Goal: Find specific page/section: Find specific page/section

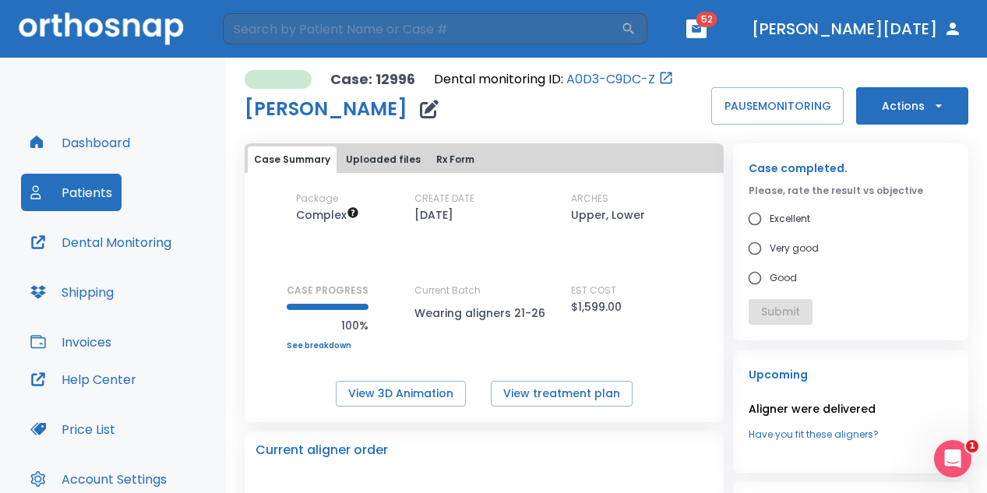
scroll to position [316, 0]
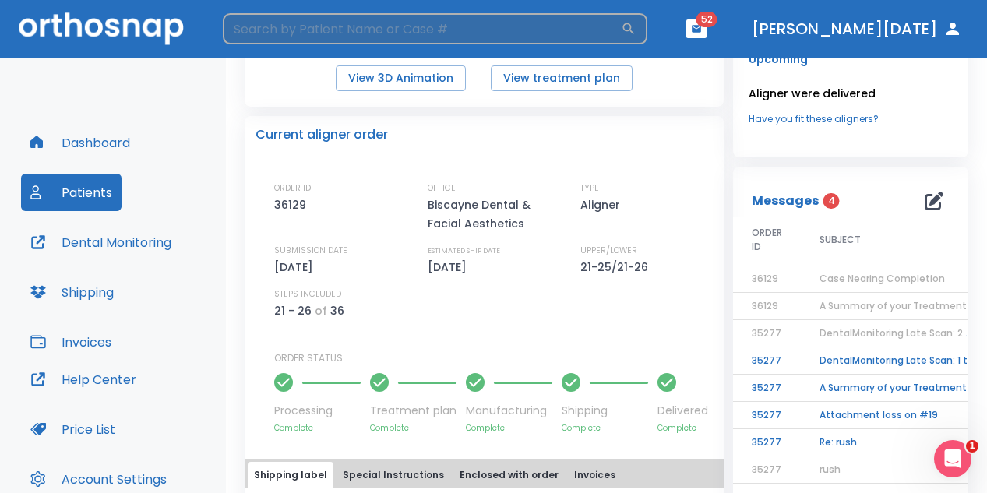
click at [278, 37] on input "search" at bounding box center [422, 28] width 398 height 31
type input "visepo"
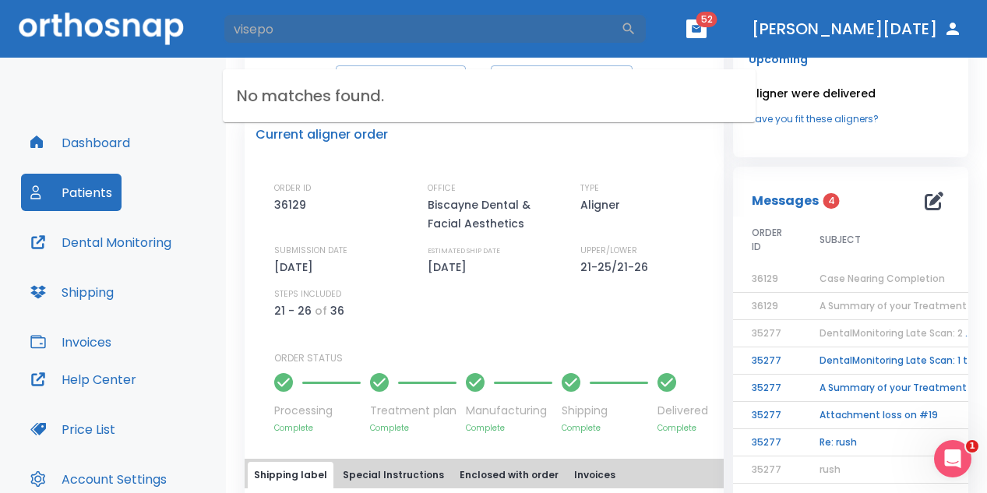
click at [88, 200] on button "Patients" at bounding box center [71, 192] width 101 height 37
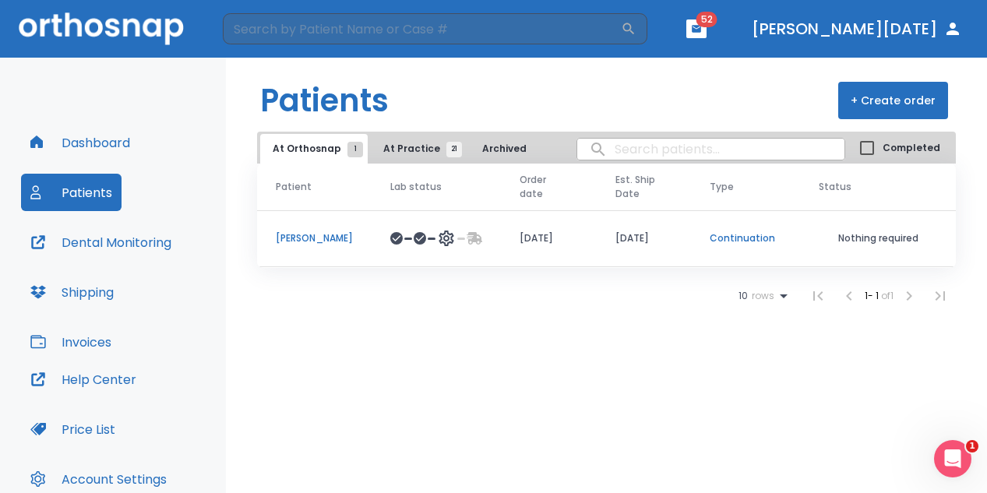
click at [672, 148] on input "search" at bounding box center [710, 149] width 267 height 30
type input "visepo"
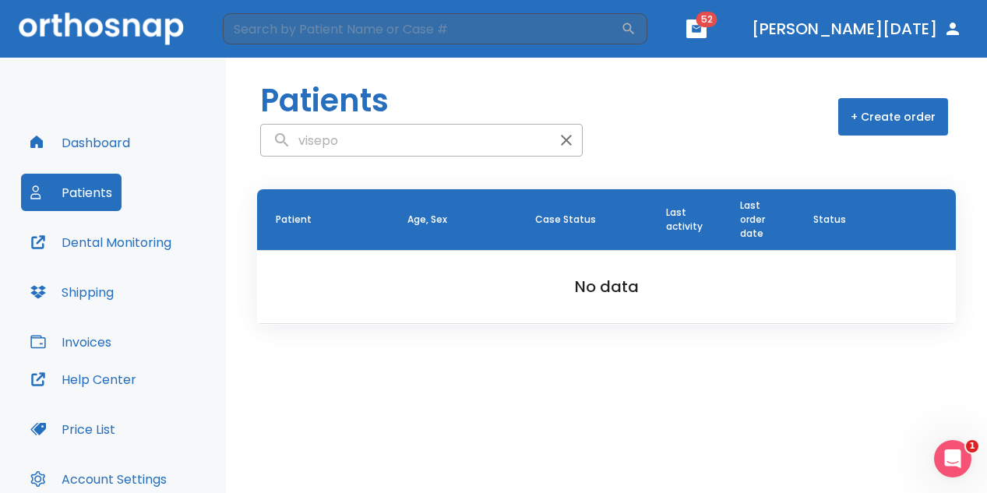
click at [376, 140] on input "visepo" at bounding box center [406, 140] width 290 height 30
type input "vissepo"
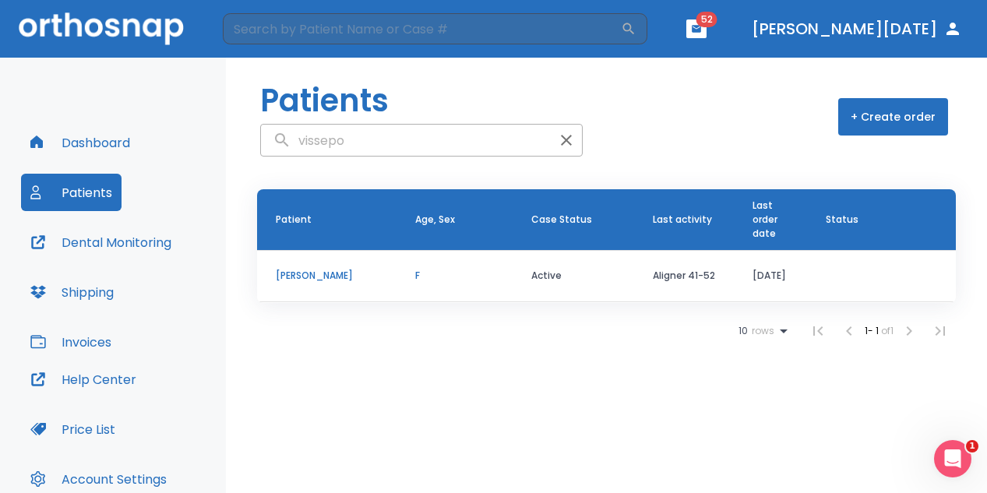
click at [315, 271] on p "[PERSON_NAME]" at bounding box center [327, 276] width 102 height 14
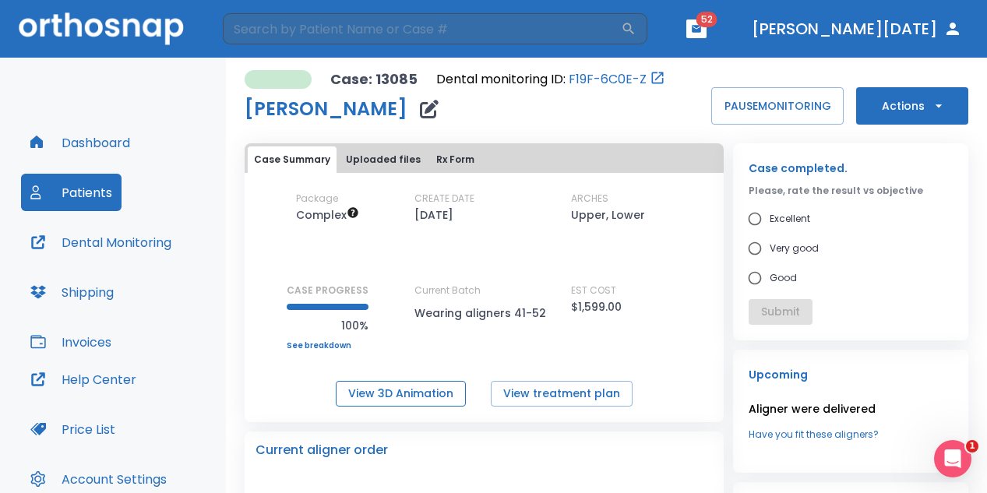
click at [450, 399] on button "View 3D Animation" at bounding box center [401, 394] width 130 height 26
